Goal: Obtain resource: Download file/media

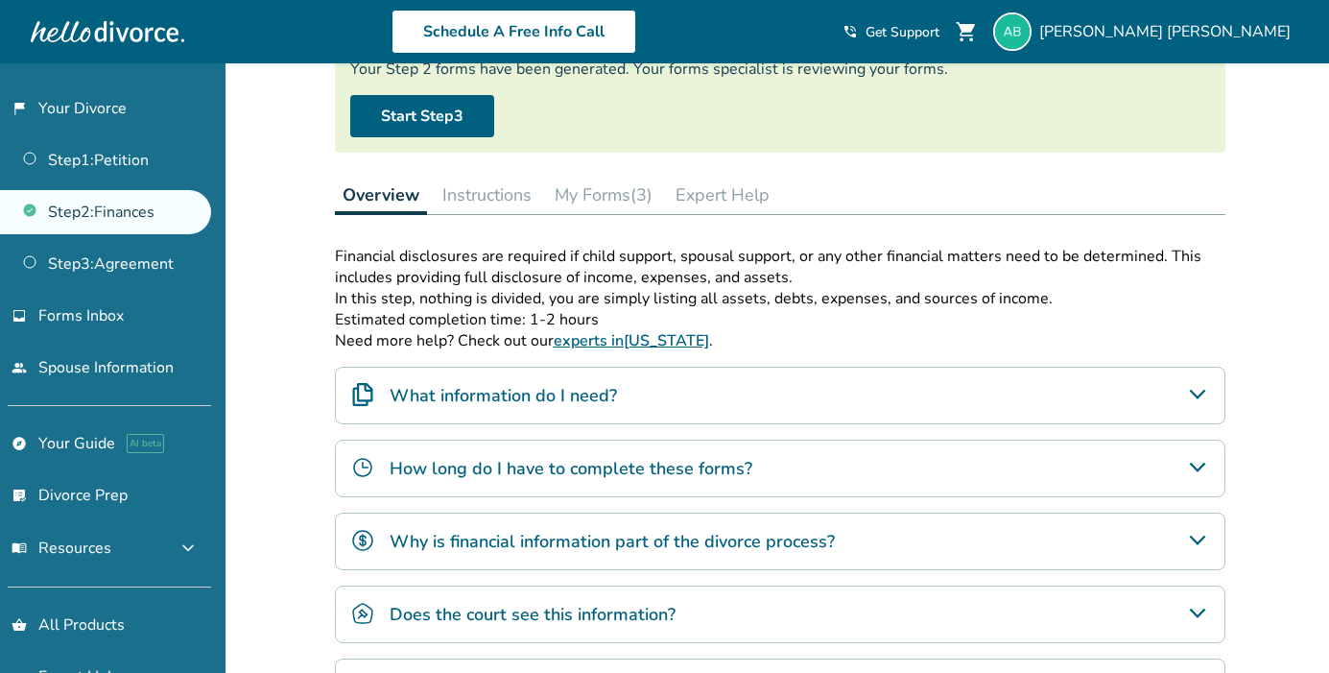
scroll to position [201, 0]
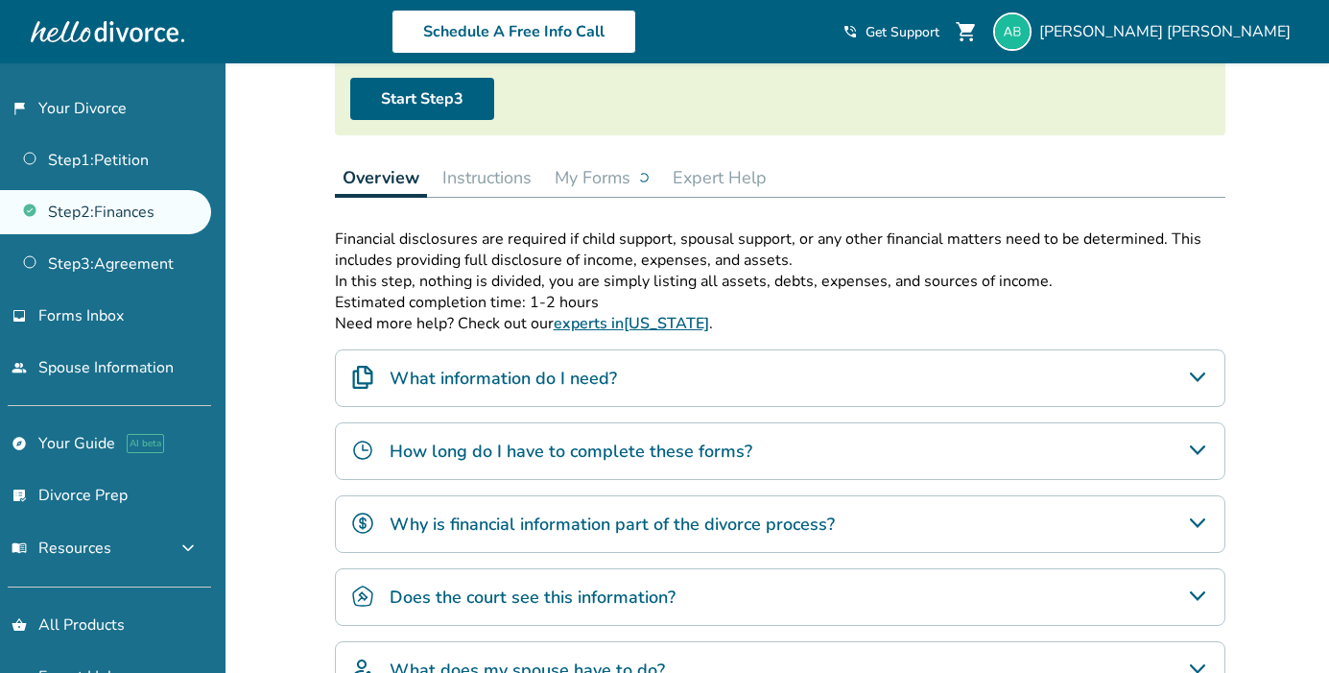
click at [604, 172] on button "My Forms" at bounding box center [602, 177] width 110 height 38
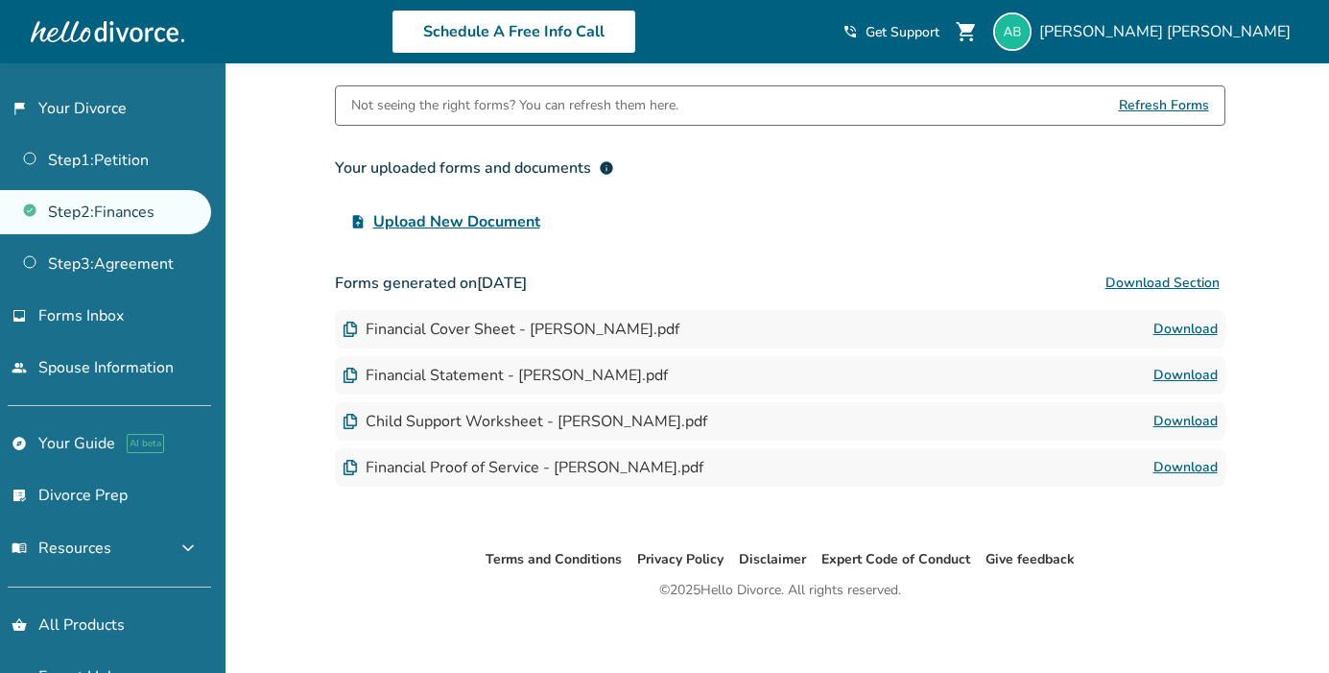
scroll to position [352, 0]
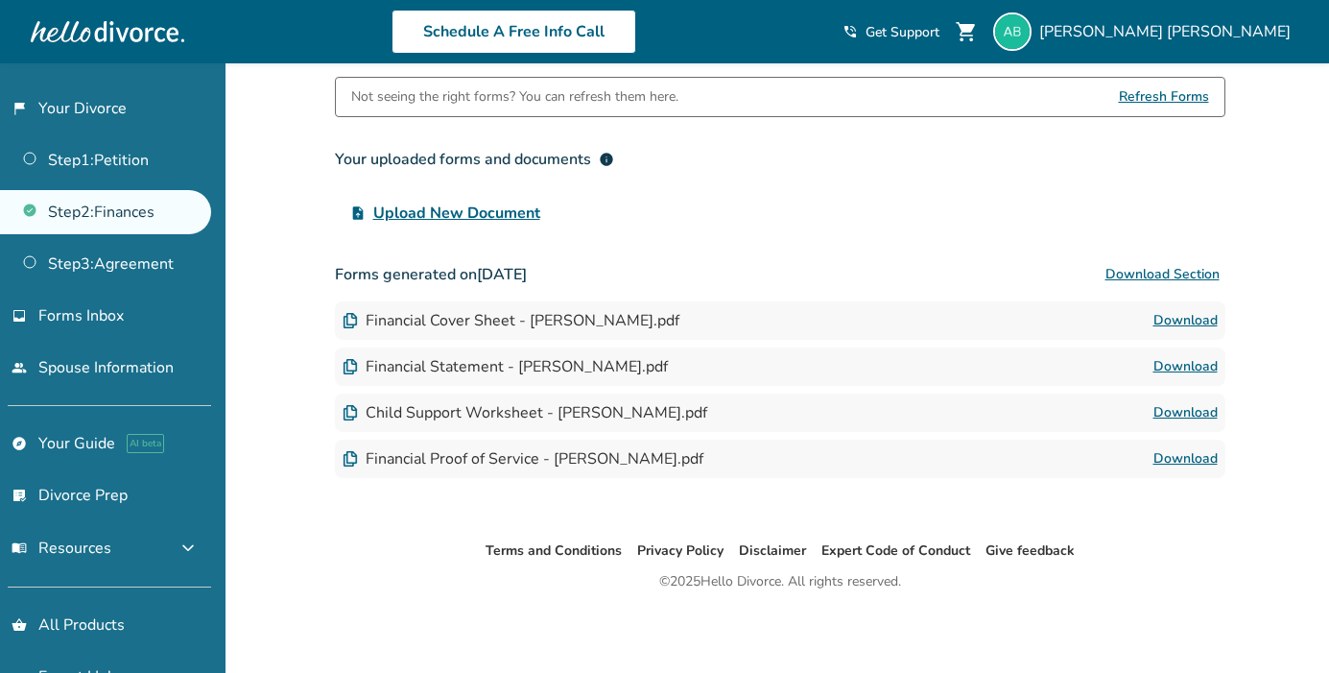
click at [1178, 460] on link "Download" at bounding box center [1186, 458] width 64 height 23
click at [1202, 406] on link "Download" at bounding box center [1186, 412] width 64 height 23
click at [1183, 412] on link "Download" at bounding box center [1186, 412] width 64 height 23
click at [566, 365] on div "Financial Statement - [PERSON_NAME].pdf" at bounding box center [505, 366] width 325 height 21
click at [352, 365] on img at bounding box center [350, 366] width 15 height 15
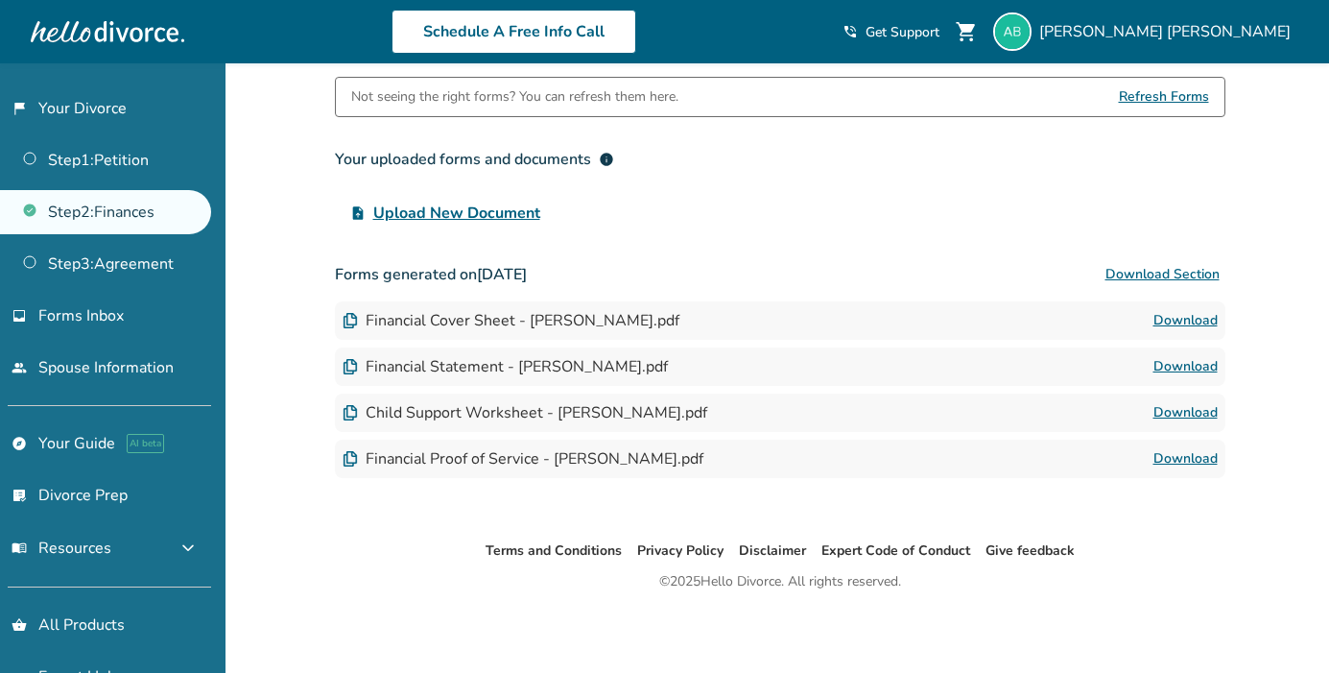
click at [353, 422] on div "Child Support Worksheet - [PERSON_NAME].pdf Download" at bounding box center [780, 412] width 891 height 38
click at [351, 417] on img at bounding box center [350, 412] width 15 height 15
click at [1197, 411] on link "Download" at bounding box center [1186, 412] width 64 height 23
click at [1184, 366] on link "Download" at bounding box center [1186, 366] width 64 height 23
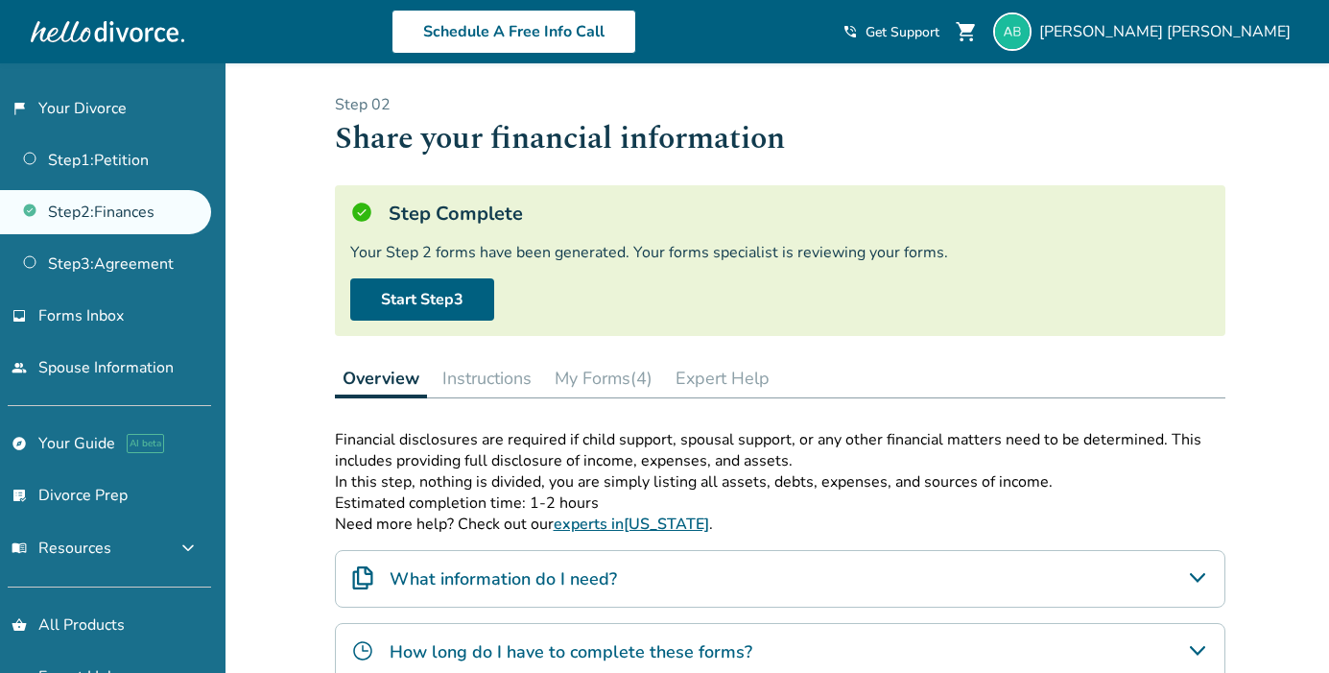
click at [625, 380] on button "My Forms (4)" at bounding box center [603, 378] width 113 height 38
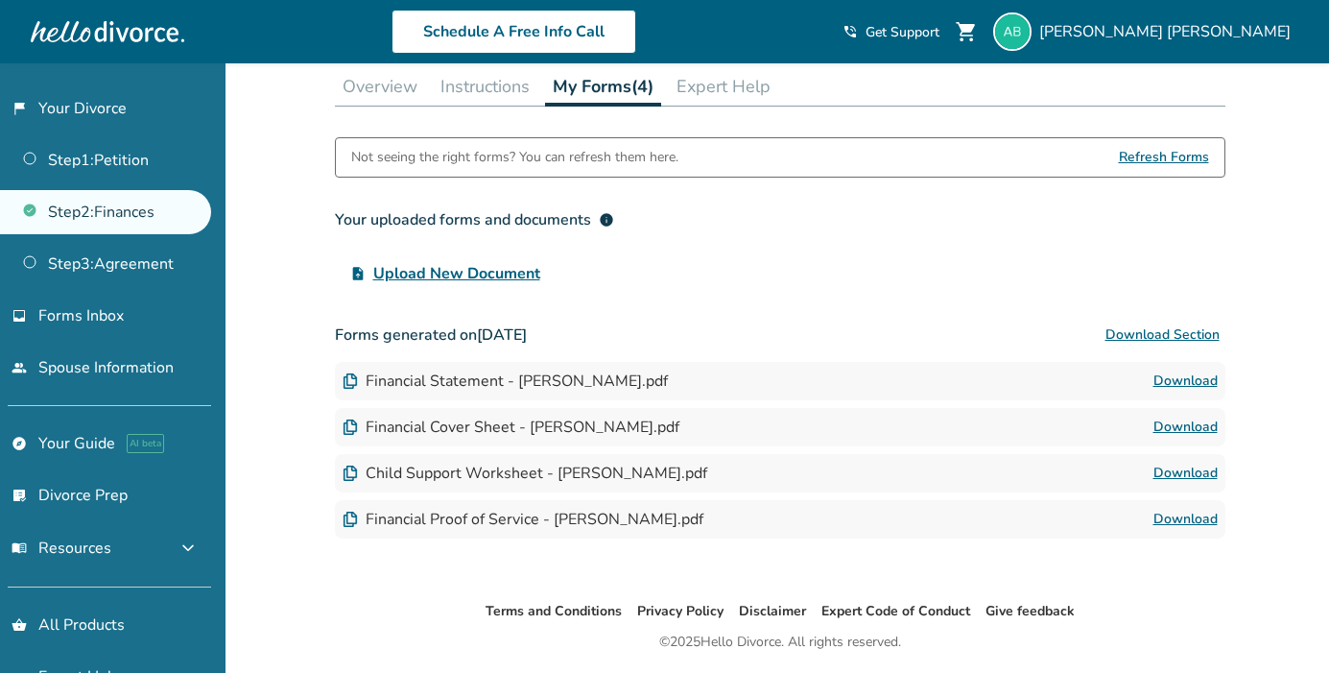
scroll to position [298, 0]
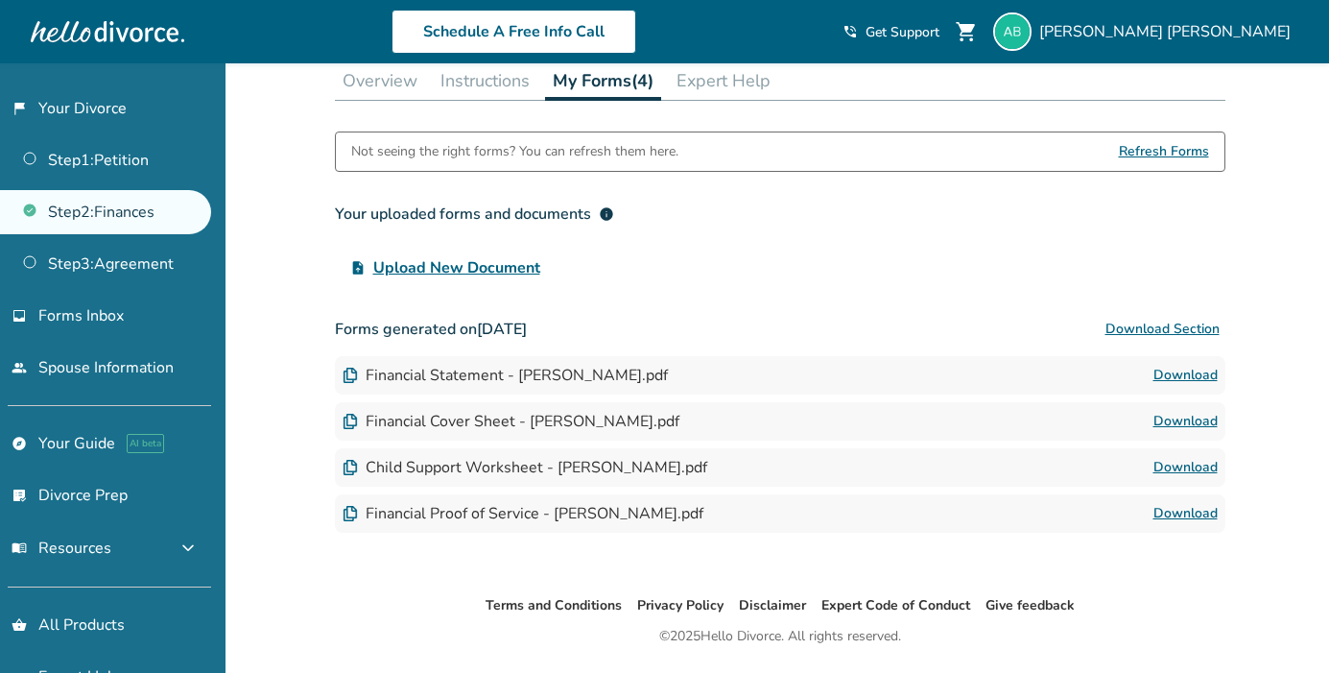
click at [492, 268] on span "Upload New Document" at bounding box center [456, 267] width 167 height 23
click at [0, 0] on input "upload_file Upload New Document" at bounding box center [0, 0] width 0 height 0
click at [1181, 467] on link "Download" at bounding box center [1186, 467] width 64 height 23
click at [1172, 463] on link "Download" at bounding box center [1186, 467] width 64 height 23
click at [1183, 384] on link "Download" at bounding box center [1186, 375] width 64 height 23
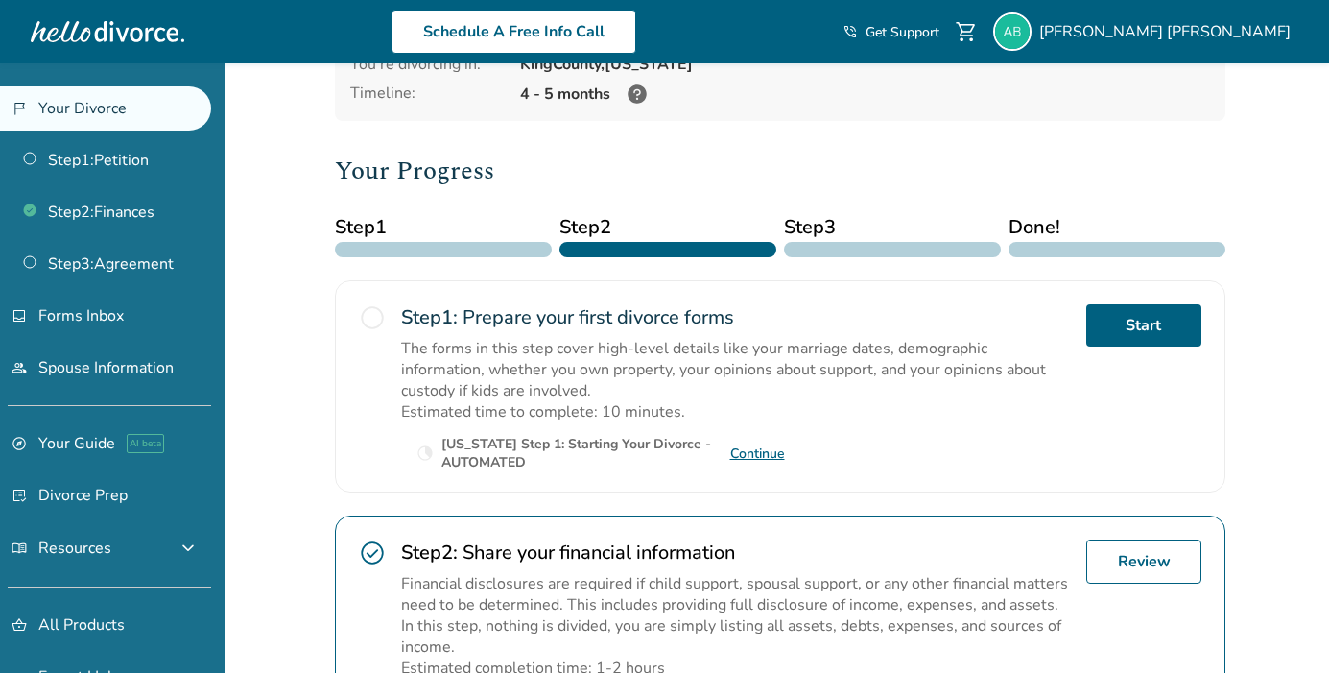
scroll to position [179, 0]
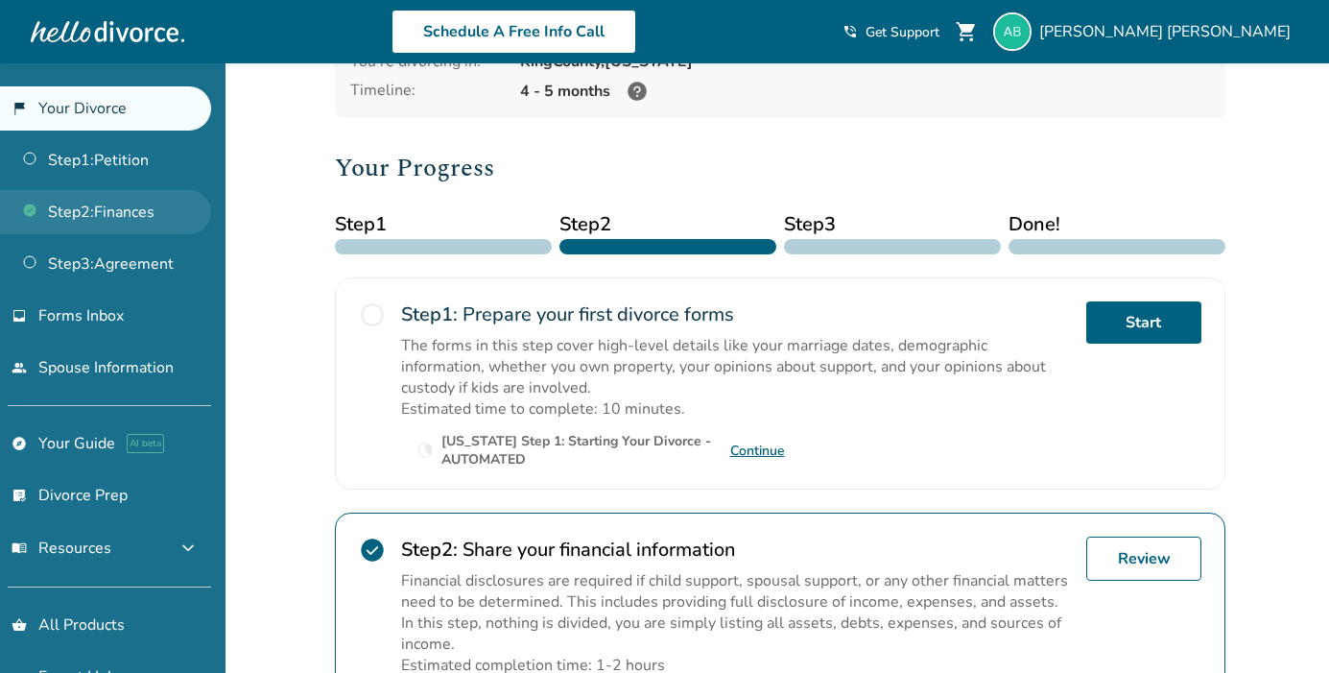
click at [155, 205] on link "Step 2 : Finances" at bounding box center [105, 212] width 211 height 44
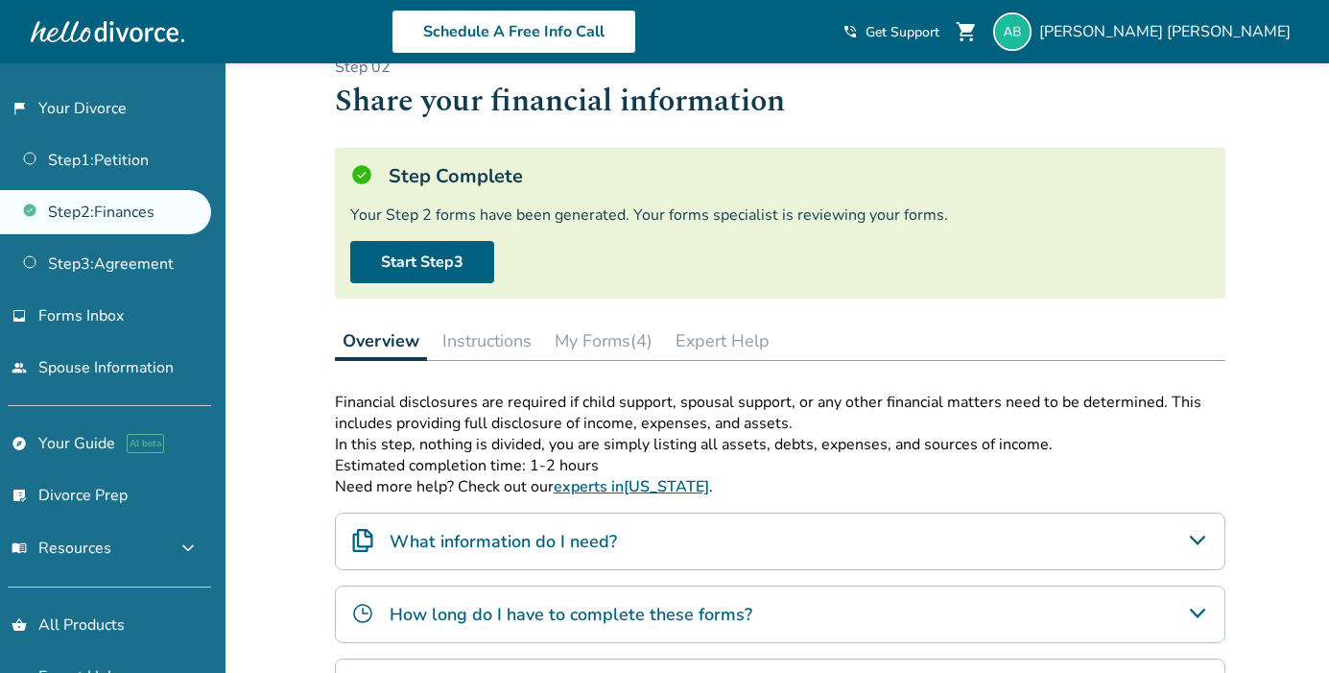
scroll to position [40, 0]
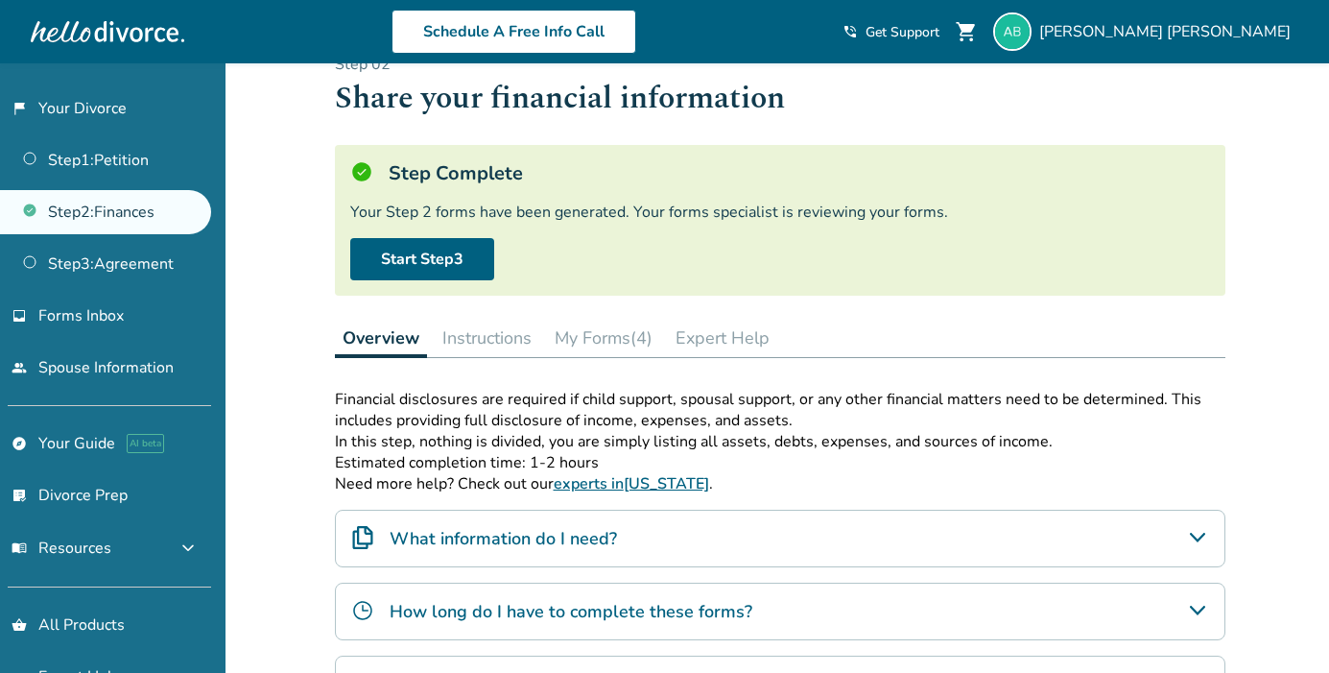
click at [602, 325] on button "My Forms (4)" at bounding box center [603, 338] width 113 height 38
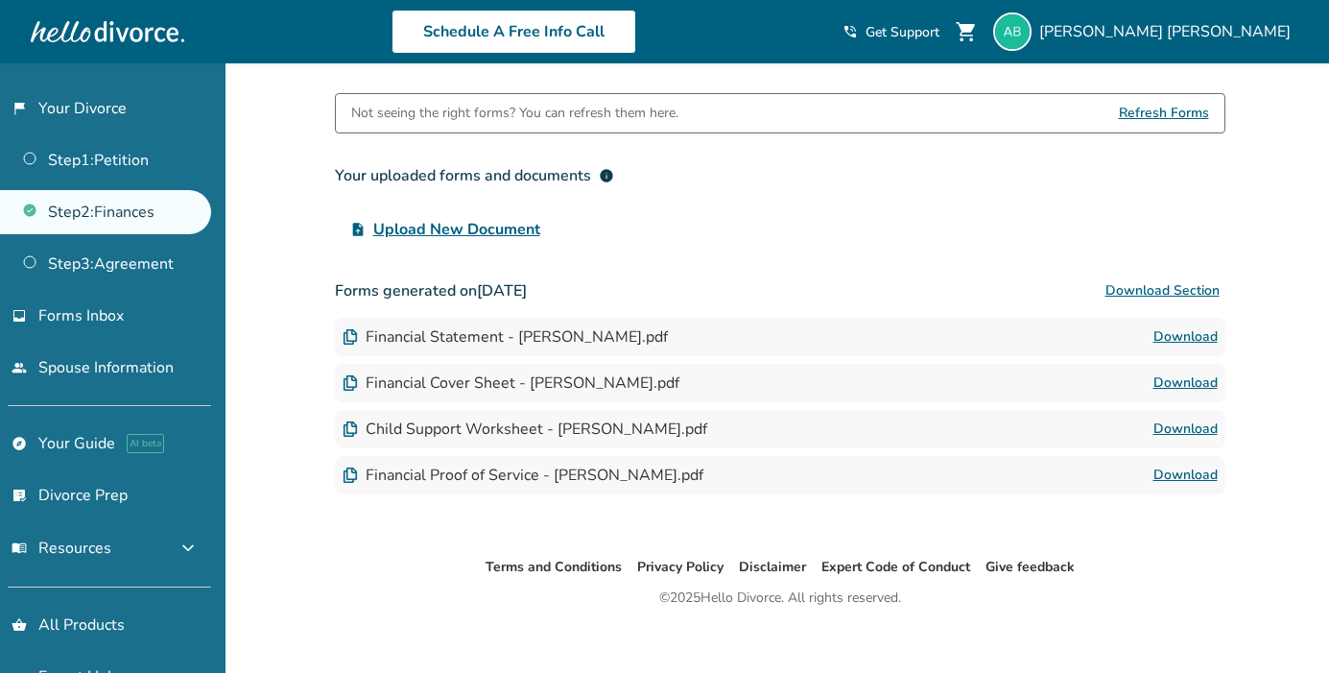
scroll to position [352, 0]
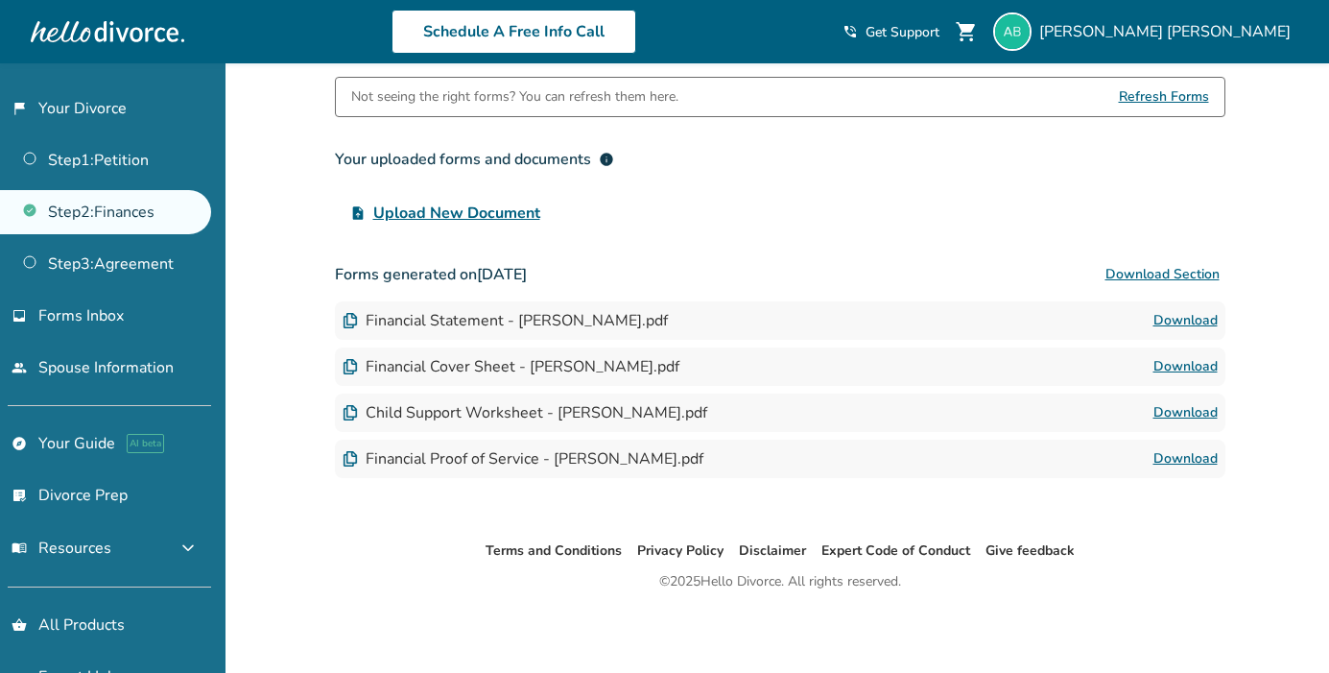
click at [1187, 315] on link "Download" at bounding box center [1186, 320] width 64 height 23
